Goal: Information Seeking & Learning: Check status

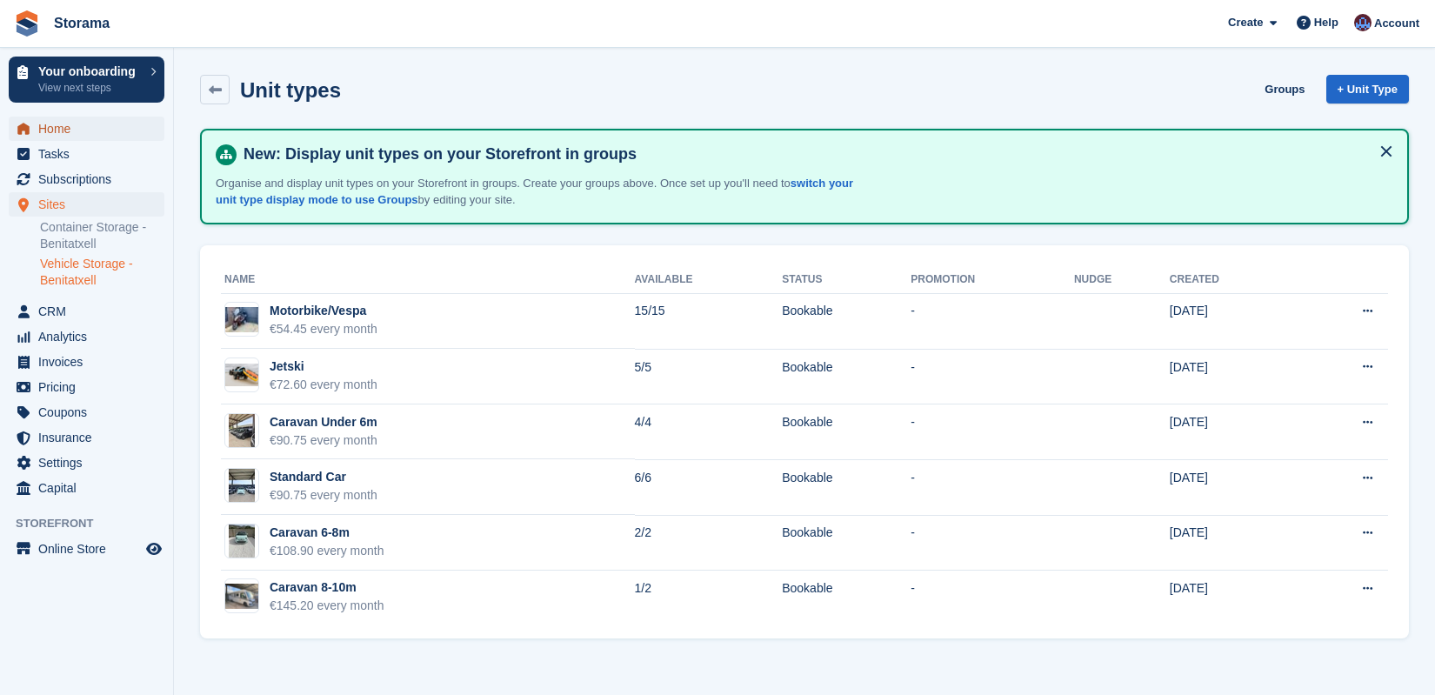
click at [143, 134] on link "Home" at bounding box center [87, 129] width 156 height 24
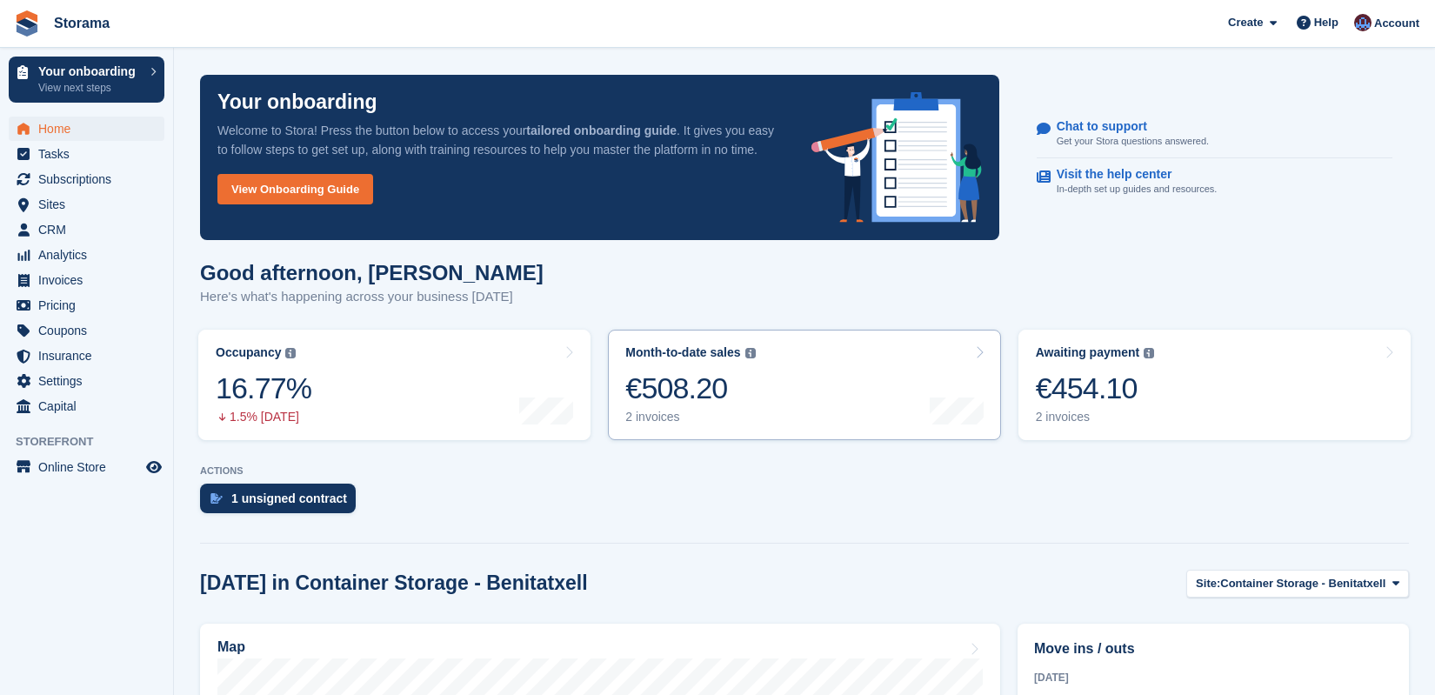
click at [786, 401] on link "Month-to-date sales The sum of all finalised invoices generated this month to d…" at bounding box center [804, 385] width 392 height 110
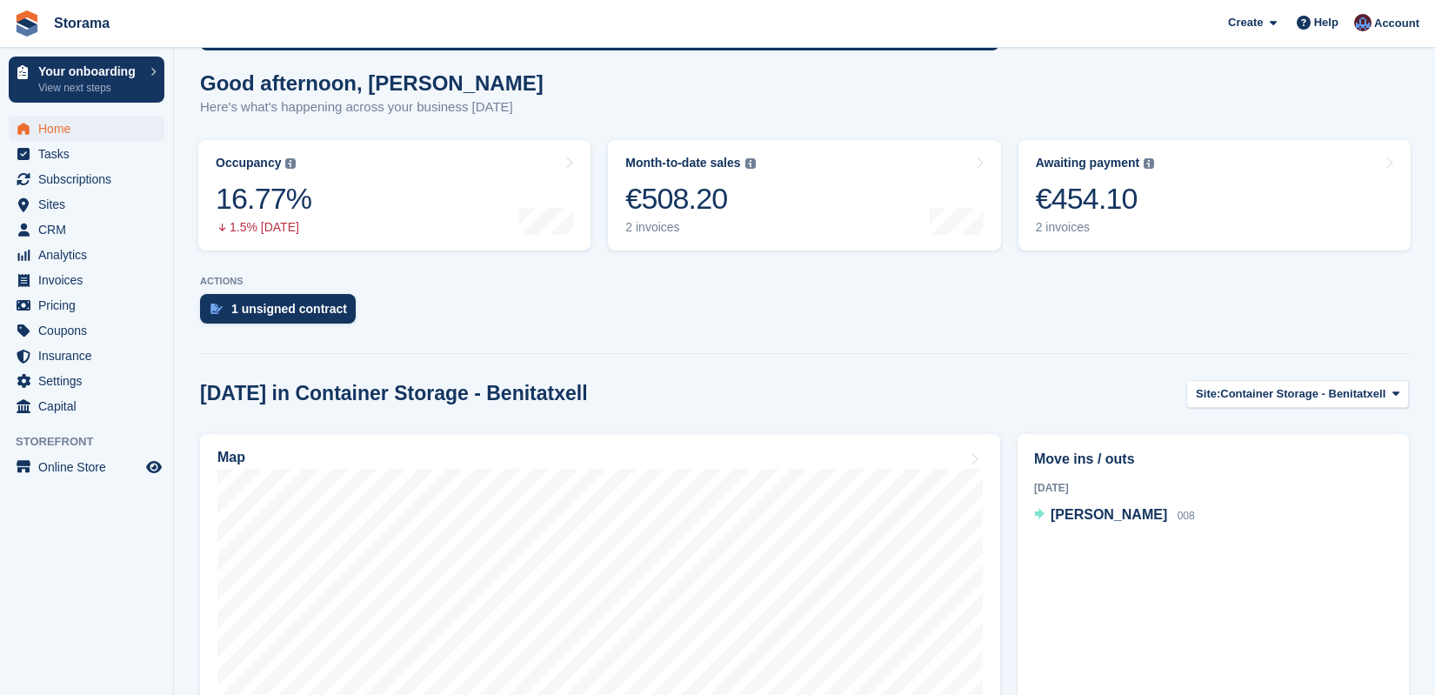
scroll to position [222, 0]
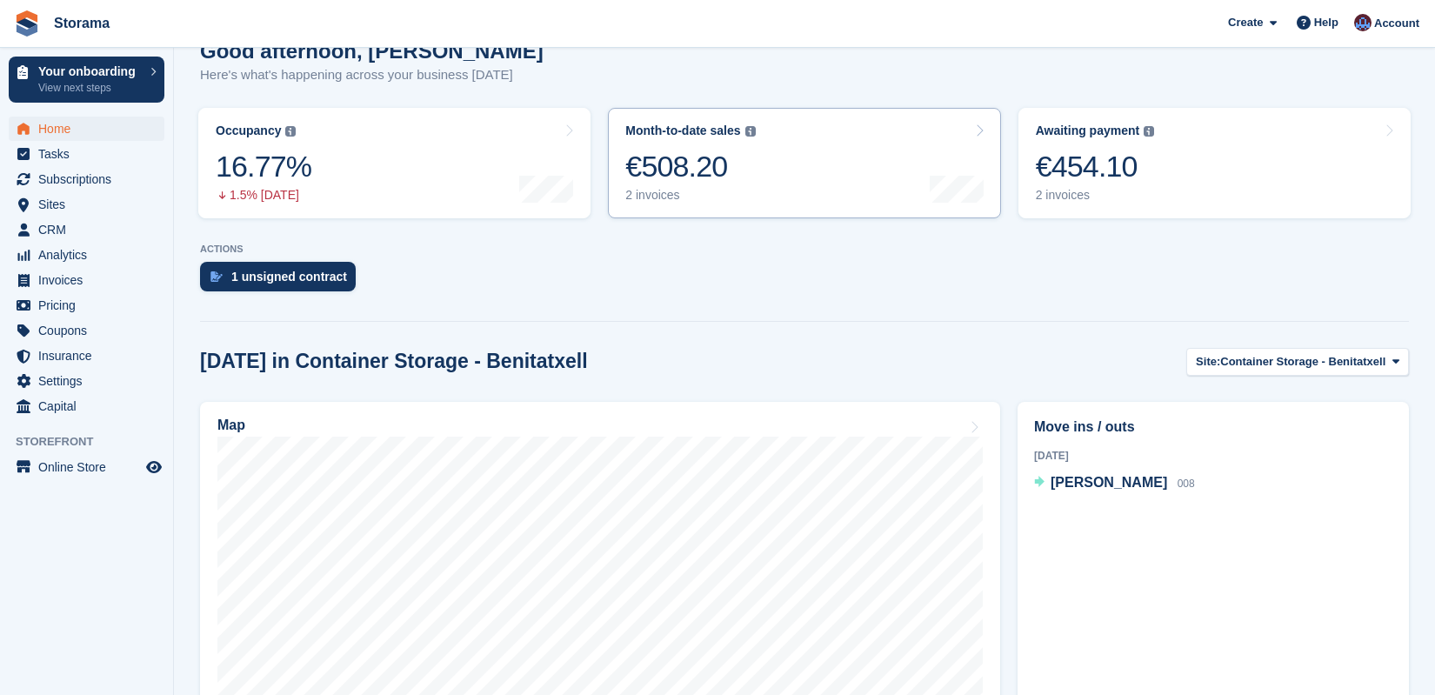
click at [730, 160] on div "€508.20" at bounding box center [690, 167] width 130 height 36
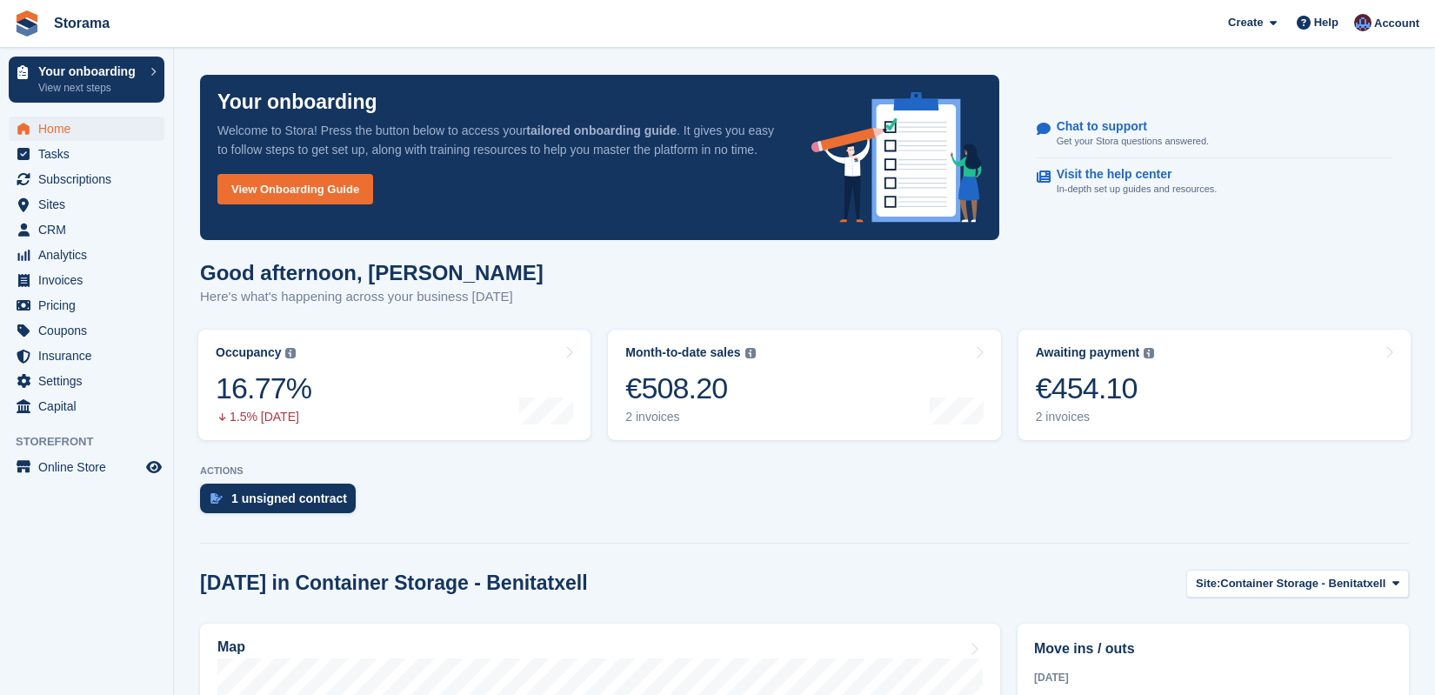
scroll to position [222, 0]
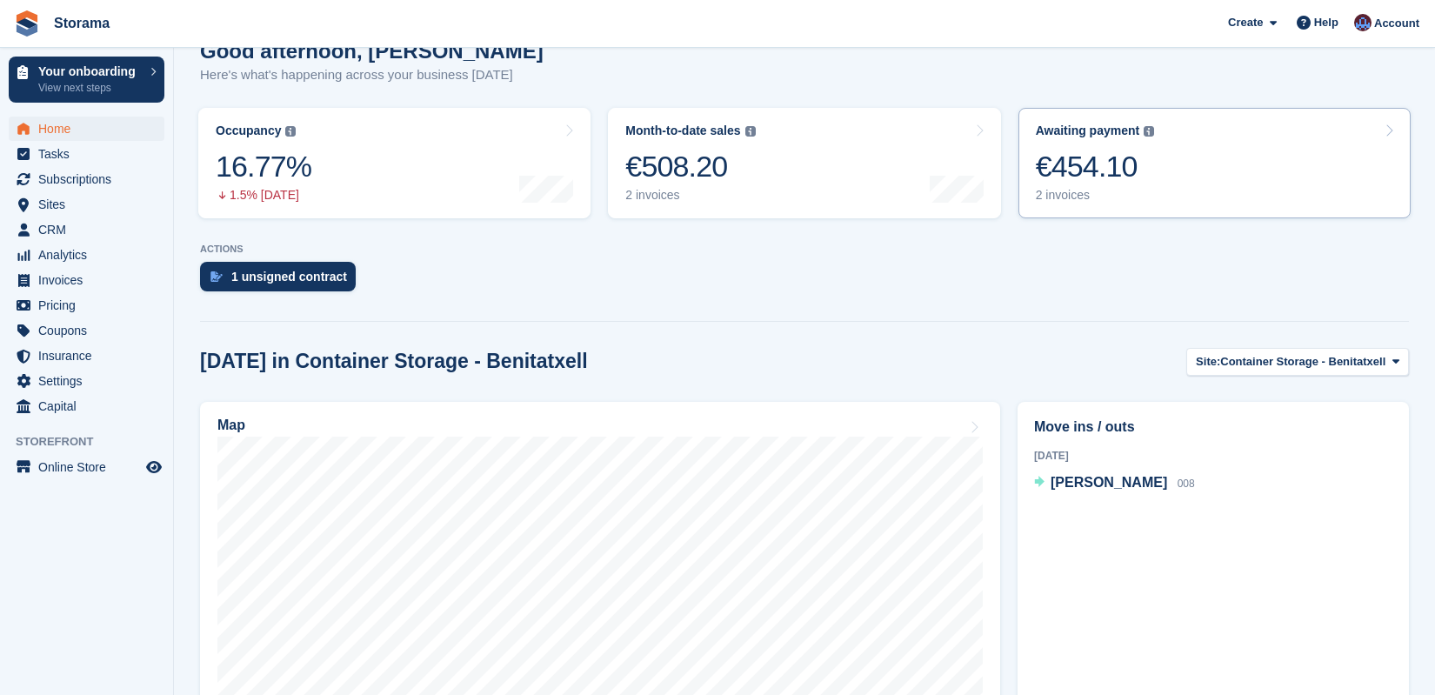
click at [1306, 153] on link "Awaiting payment The total outstanding balance on all open invoices. €454.10 2 …" at bounding box center [1214, 163] width 392 height 110
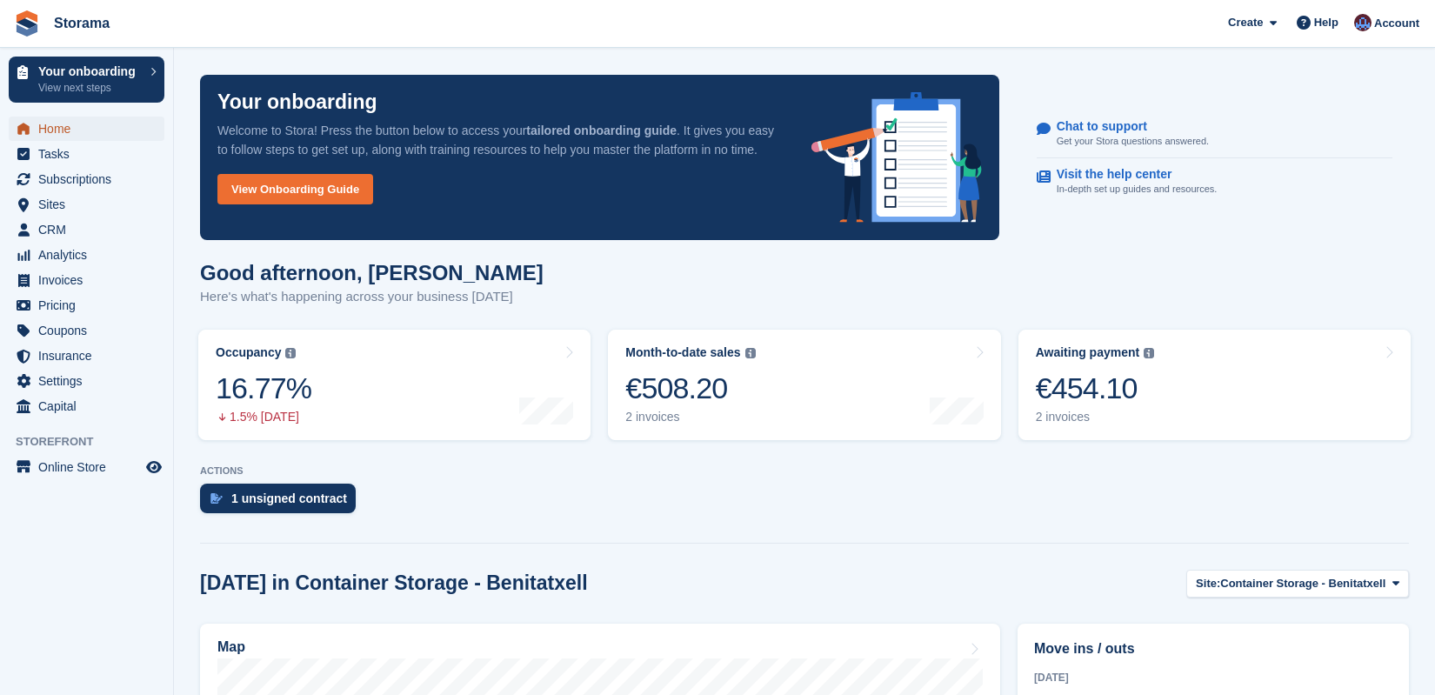
click at [139, 132] on span "Home" at bounding box center [90, 129] width 104 height 24
